Goal: Communication & Community: Connect with others

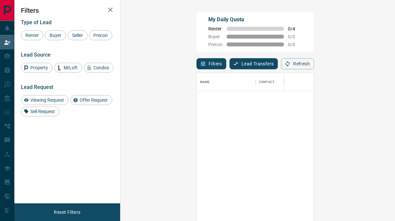
click at [229, 59] on button "Lead Transfers" at bounding box center [253, 63] width 49 height 11
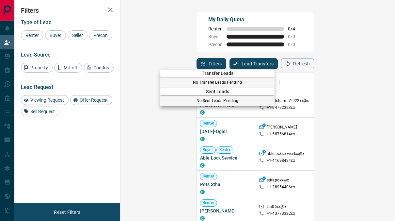
scroll to position [161, 250]
click at [239, 65] on div at bounding box center [197, 110] width 395 height 221
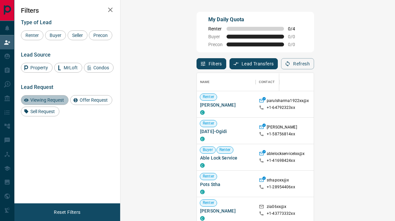
click at [42, 99] on span "Viewing Request" at bounding box center [47, 99] width 38 height 5
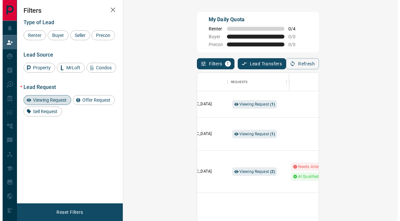
scroll to position [0, 211]
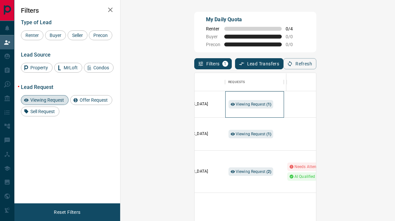
click at [228, 115] on div "Viewing Request ( 1 )" at bounding box center [254, 104] width 52 height 26
click at [228, 100] on div "Viewing Request ( 1 )" at bounding box center [250, 104] width 45 height 8
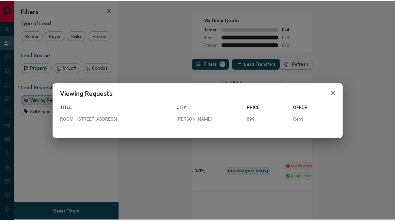
scroll to position [5, 5]
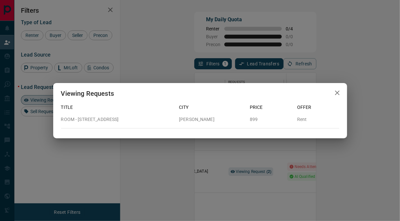
click at [281, 42] on div "Viewing Requests Title City Price Offer ROOM - [STREET_ADDRESS][PERSON_NAME] 89…" at bounding box center [200, 110] width 400 height 221
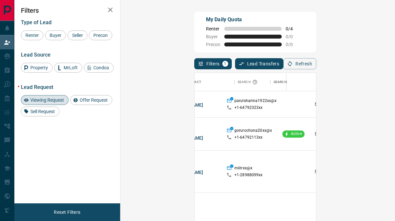
scroll to position [0, 0]
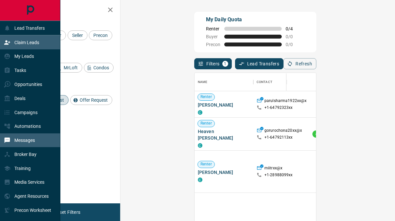
click at [31, 143] on p "Messages" at bounding box center [24, 139] width 21 height 5
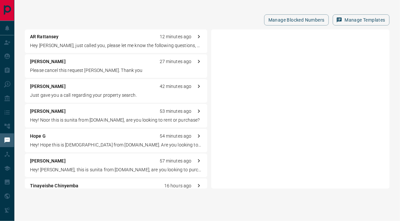
click at [64, 63] on div "[PERSON_NAME] 27 minutes ago" at bounding box center [116, 61] width 172 height 7
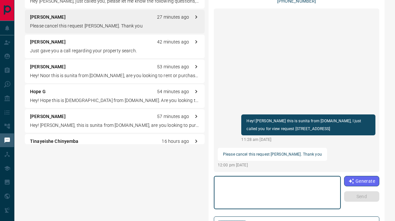
scroll to position [5, 0]
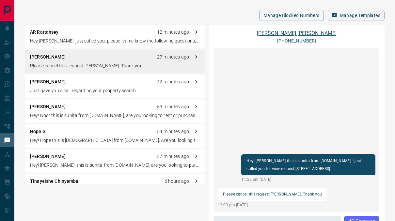
click at [282, 30] on link "[PERSON_NAME]" at bounding box center [297, 33] width 80 height 6
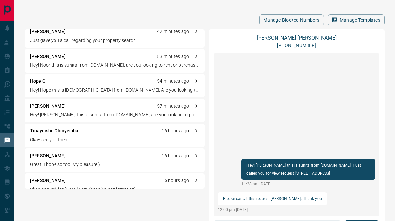
scroll to position [0, 0]
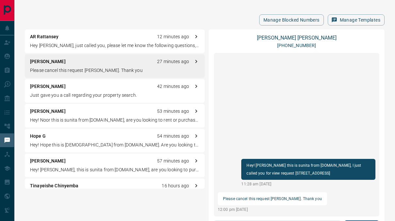
click at [61, 36] on div "AR Rattansey 12 minutes ago" at bounding box center [114, 36] width 169 height 7
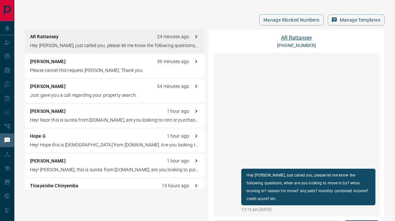
click at [286, 36] on link "AR Rattansey" at bounding box center [296, 38] width 31 height 6
